Goal: Task Accomplishment & Management: Use online tool/utility

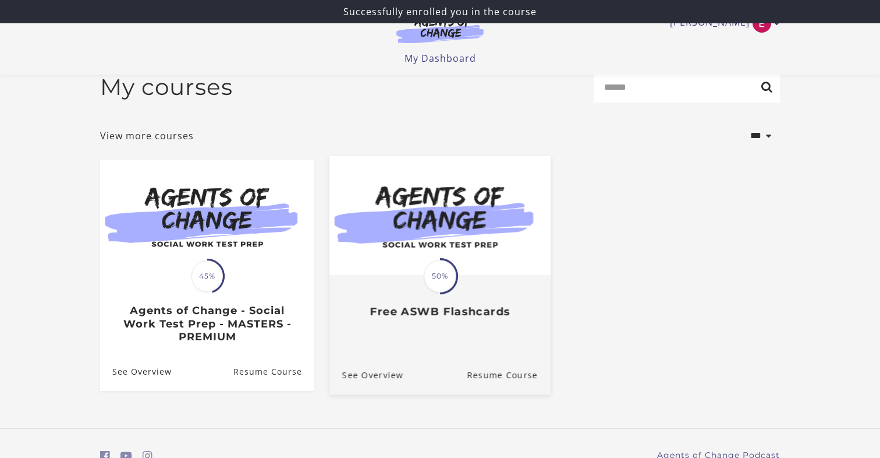
scroll to position [76, 0]
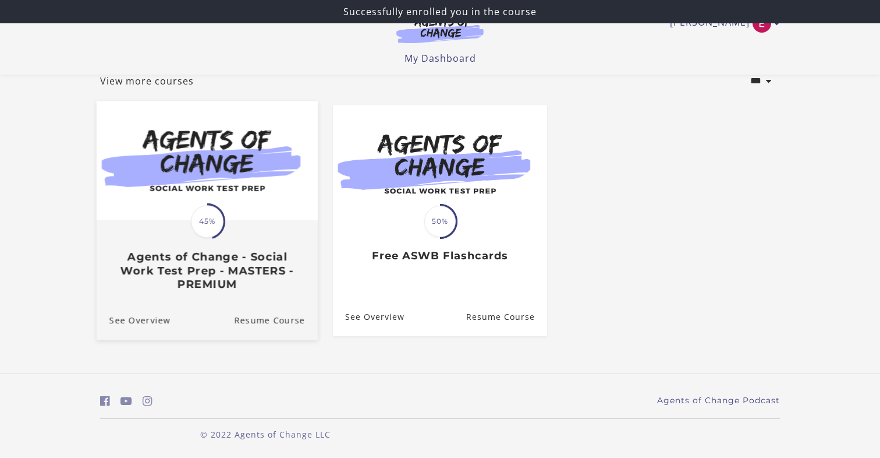
click at [267, 259] on h3 "Agents of Change - Social Work Test Prep - MASTERS - PREMIUM" at bounding box center [207, 270] width 196 height 41
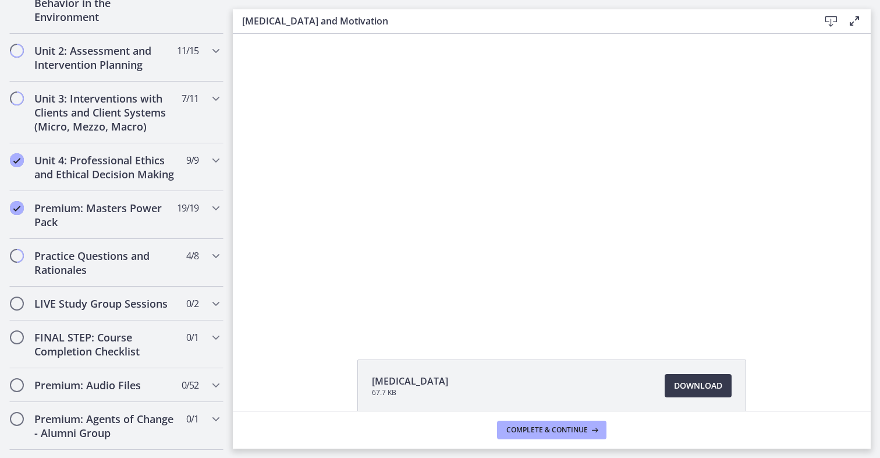
scroll to position [983, 0]
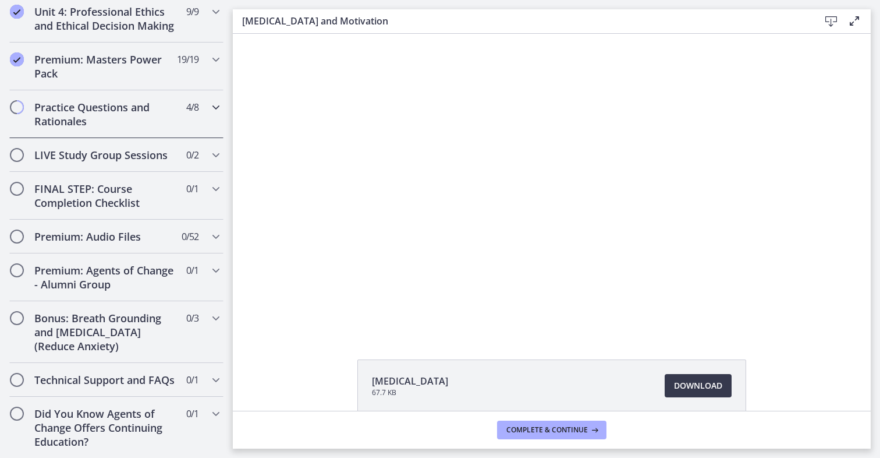
click at [125, 129] on div "Practice Questions and Rationales 4 / 8 Completed" at bounding box center [116, 114] width 214 height 48
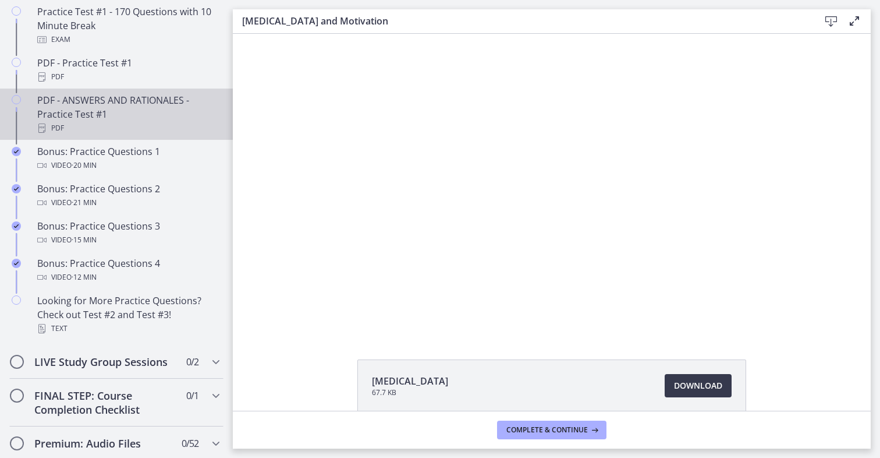
scroll to position [552, 0]
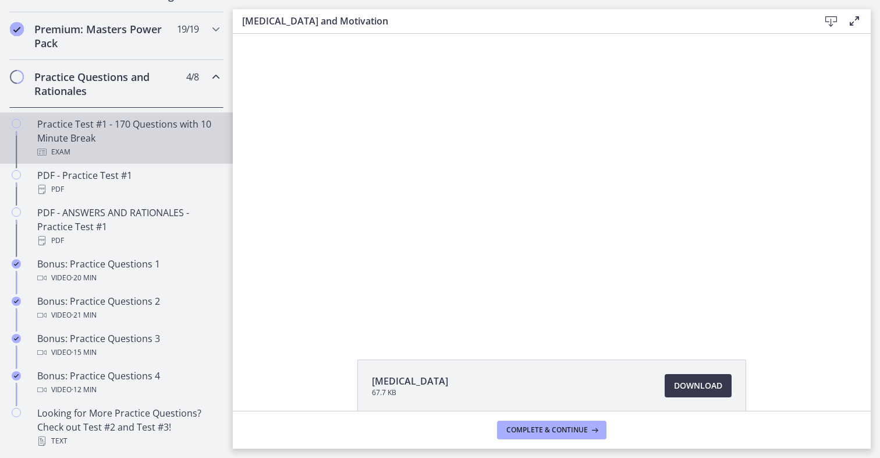
click at [143, 145] on div "Exam" at bounding box center [128, 152] width 182 height 14
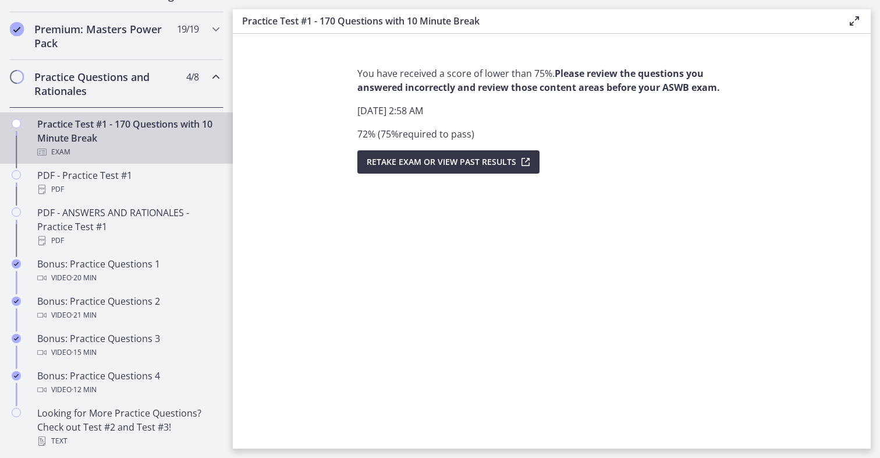
click at [418, 167] on span "Retake Exam OR View Past Results" at bounding box center [442, 162] width 150 height 14
